Goal: Task Accomplishment & Management: Use online tool/utility

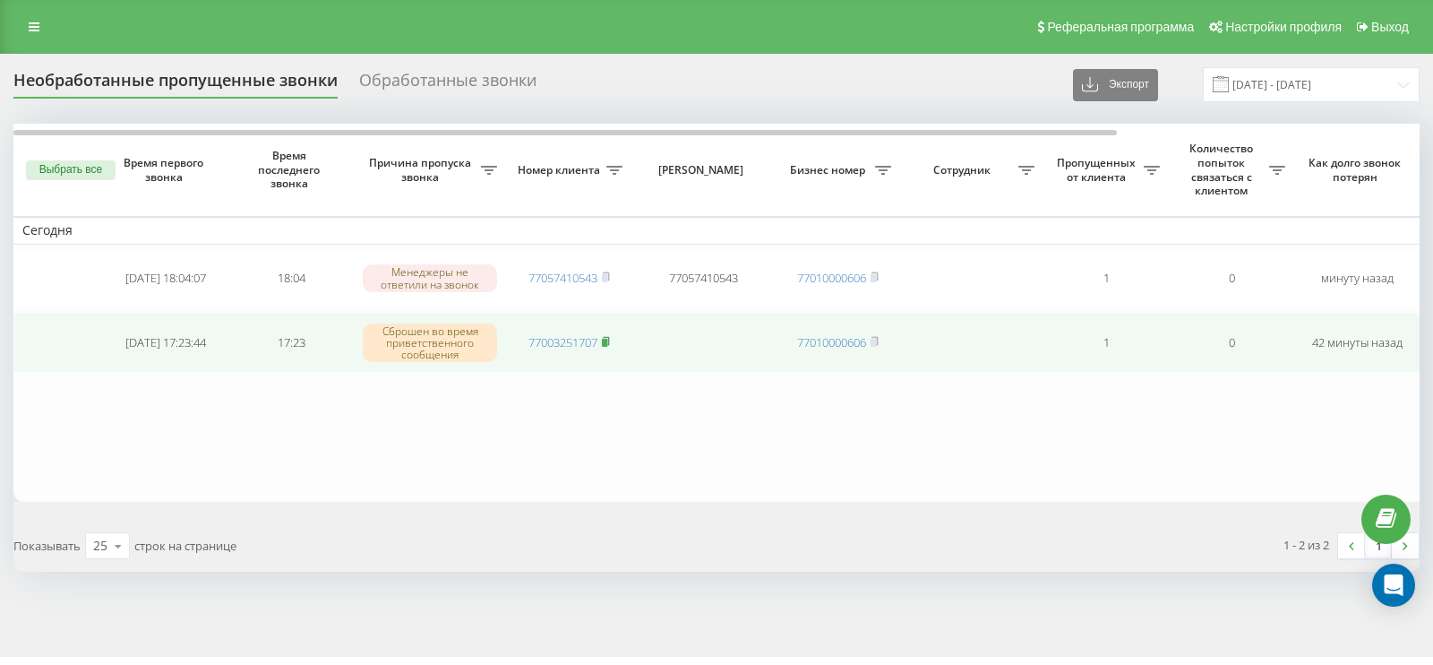
click at [609, 336] on icon at bounding box center [606, 341] width 8 height 11
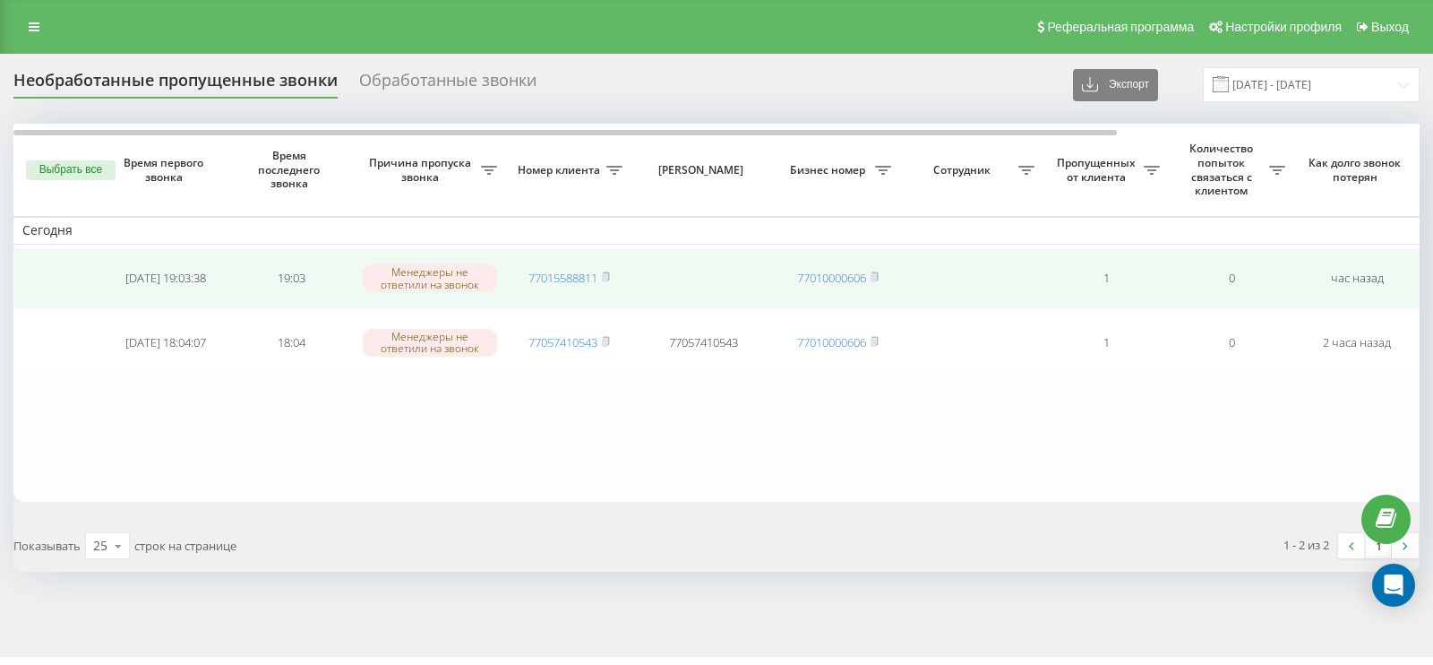
click at [613, 274] on td "77015588811" at bounding box center [568, 278] width 125 height 61
click at [609, 274] on icon at bounding box center [606, 276] width 8 height 11
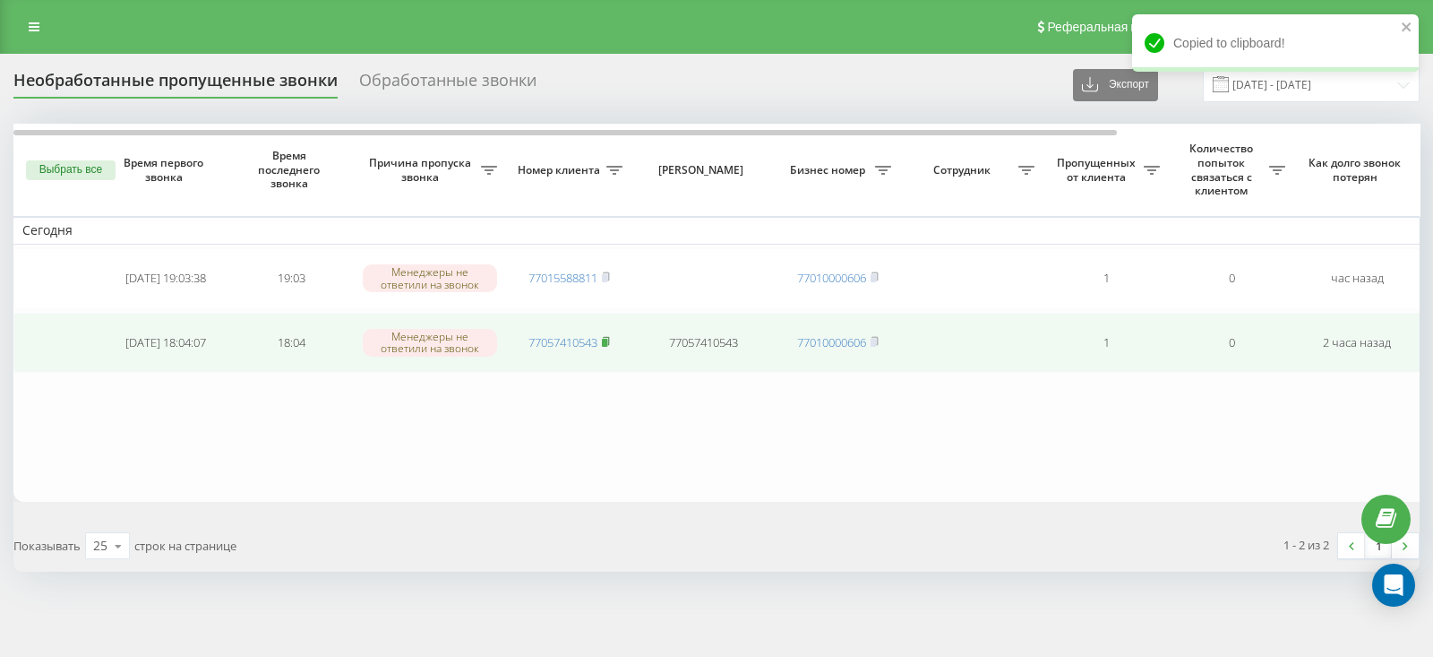
click at [605, 339] on rect at bounding box center [604, 343] width 5 height 8
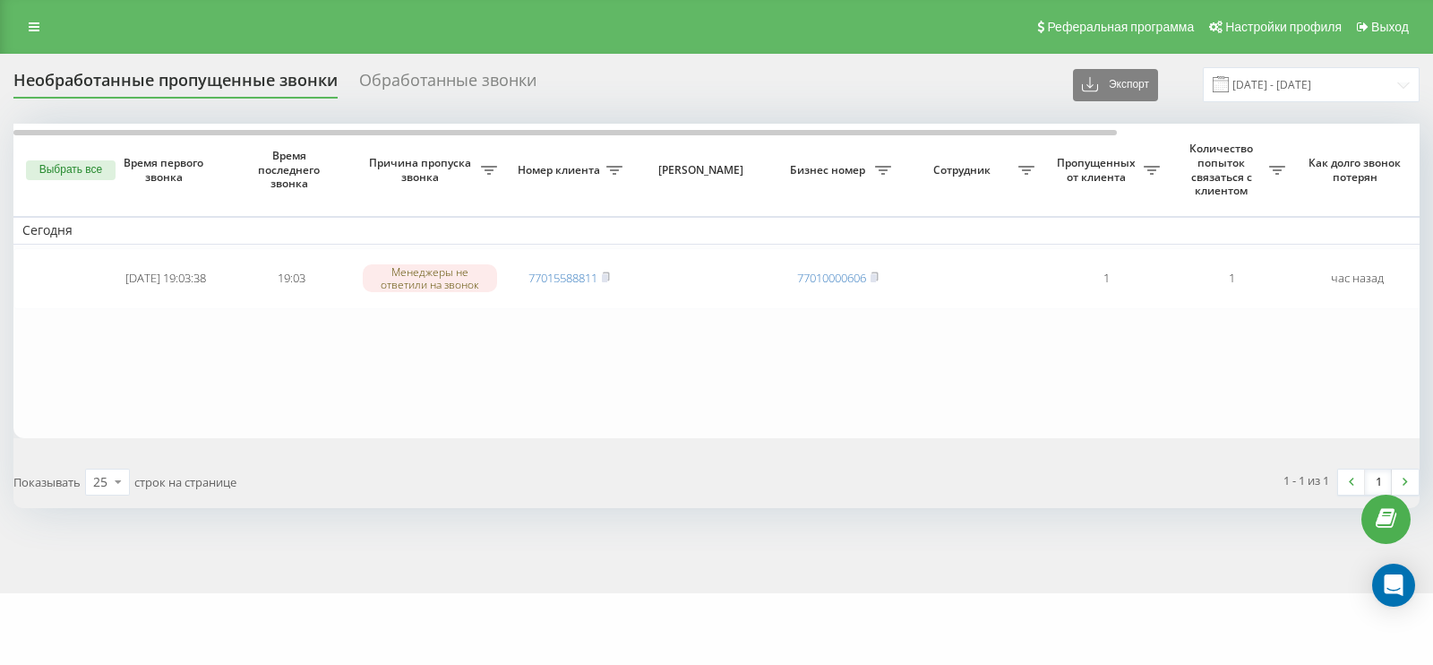
click at [85, 163] on button "Выбрать все" at bounding box center [71, 170] width 90 height 20
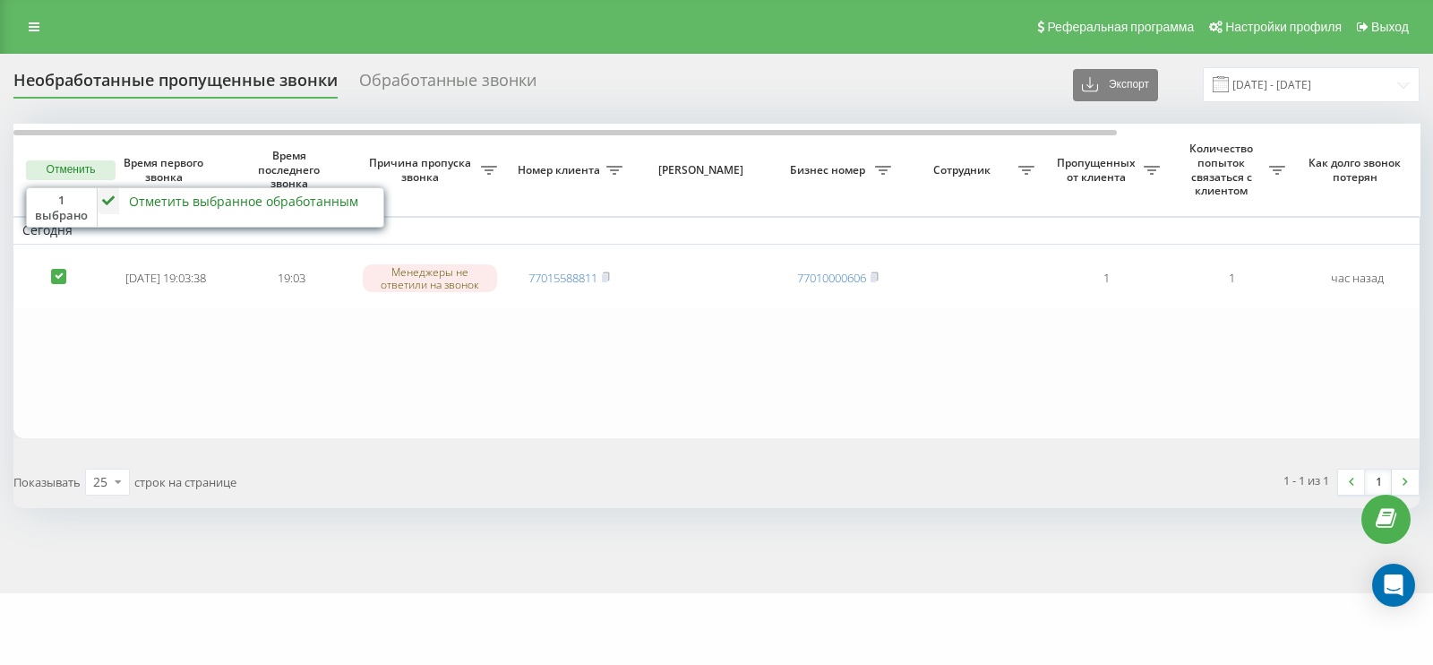
click at [110, 200] on icon at bounding box center [108, 201] width 21 height 26
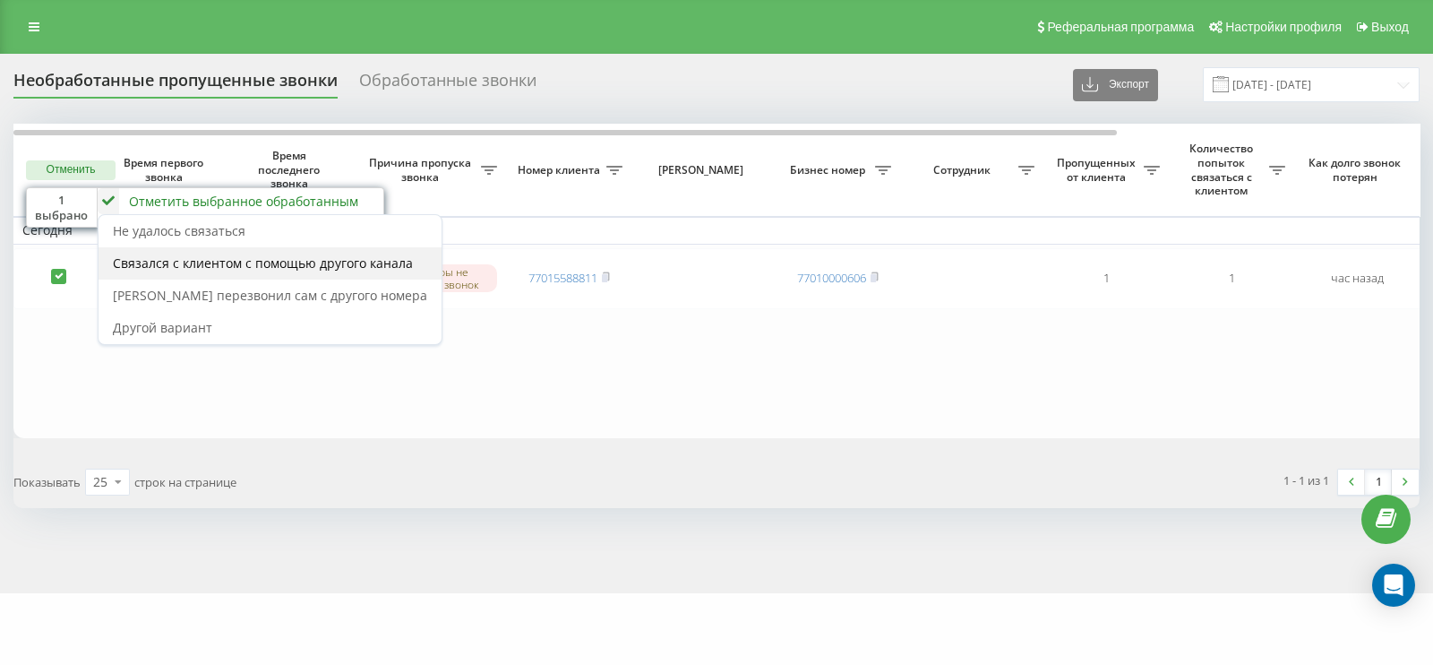
click at [165, 268] on span "Связался с клиентом с помощью другого канала" at bounding box center [263, 262] width 300 height 17
